Goal: Information Seeking & Learning: Understand process/instructions

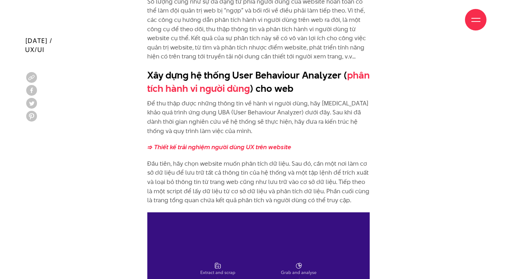
scroll to position [690, 0]
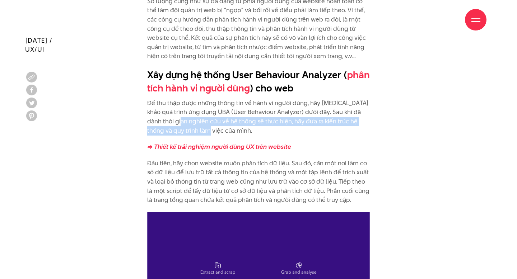
drag, startPoint x: 182, startPoint y: 119, endPoint x: 198, endPoint y: 129, distance: 19.3
click at [198, 129] on p "Để thu thập được những thông tin về hành vi người dùng, hãy [MEDICAL_DATA] khảo…" at bounding box center [258, 117] width 222 height 37
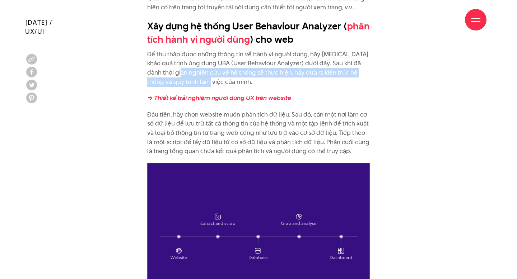
scroll to position [739, 0]
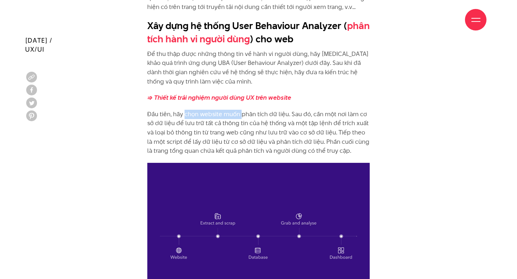
drag, startPoint x: 184, startPoint y: 118, endPoint x: 240, endPoint y: 118, distance: 56.3
click at [240, 118] on p "Đầu tiên, hãy chọn website muốn phân tích dữ liệu. Sau đó, cần một nơi làm cơ s…" at bounding box center [258, 133] width 222 height 46
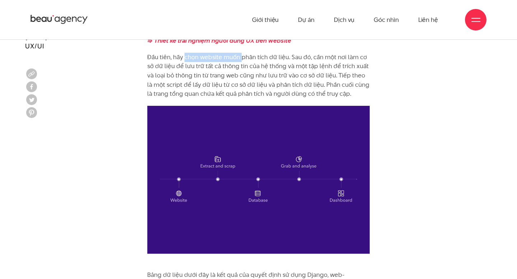
scroll to position [793, 0]
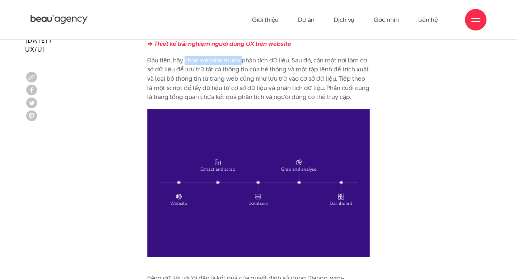
click at [216, 82] on p "Đầu tiên, hãy chọn website muốn phân tích dữ liệu. Sau đó, cần một nơi làm cơ s…" at bounding box center [258, 79] width 222 height 46
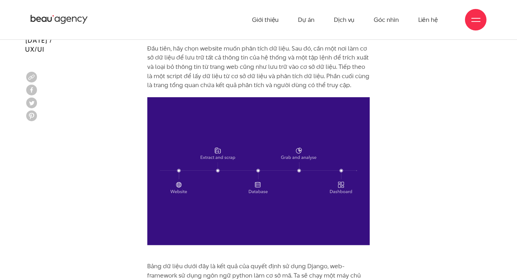
scroll to position [752, 0]
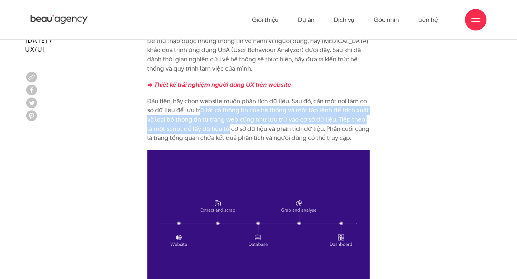
drag, startPoint x: 199, startPoint y: 107, endPoint x: 222, endPoint y: 127, distance: 30.0
click at [222, 127] on p "Đầu tiên, hãy chọn website muốn phân tích dữ liệu. Sau đó, cần một nơi làm cơ s…" at bounding box center [258, 120] width 222 height 46
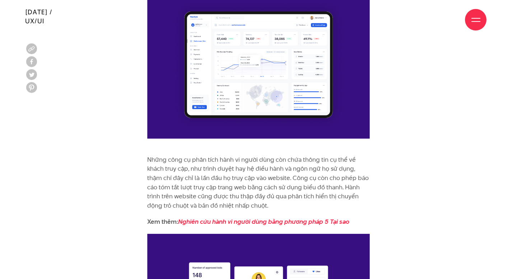
scroll to position [1853, 0]
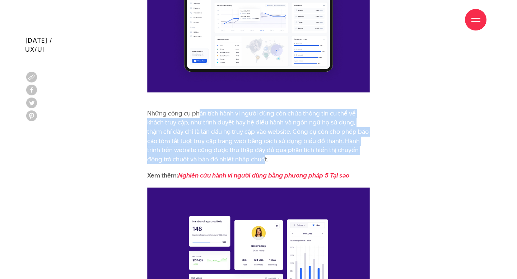
drag, startPoint x: 198, startPoint y: 114, endPoint x: 239, endPoint y: 163, distance: 64.2
click at [239, 163] on p "Những công cụ phân tích hành vi người dùng còn chứa thông tin cụ thể về khách t…" at bounding box center [258, 136] width 222 height 55
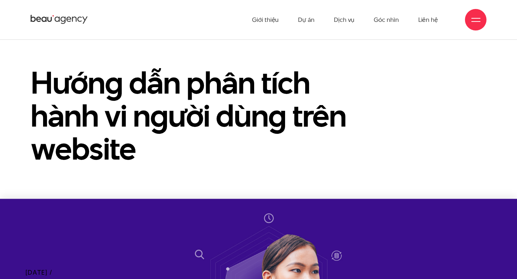
scroll to position [0, 0]
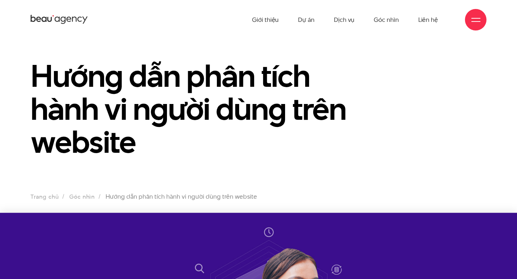
click at [137, 116] on h1 "Hướng dẫn phân tích hành vi người dùng trên website" at bounding box center [199, 108] width 339 height 99
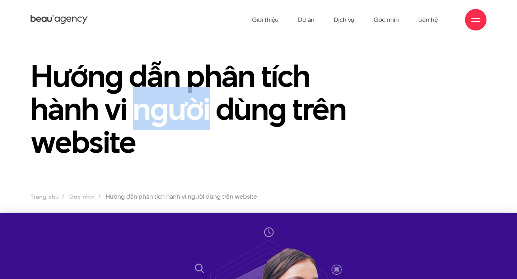
click at [137, 116] on h1 "Hướng dẫn phân tích hành vi người dùng trên website" at bounding box center [199, 108] width 339 height 99
